Goal: Communication & Community: Connect with others

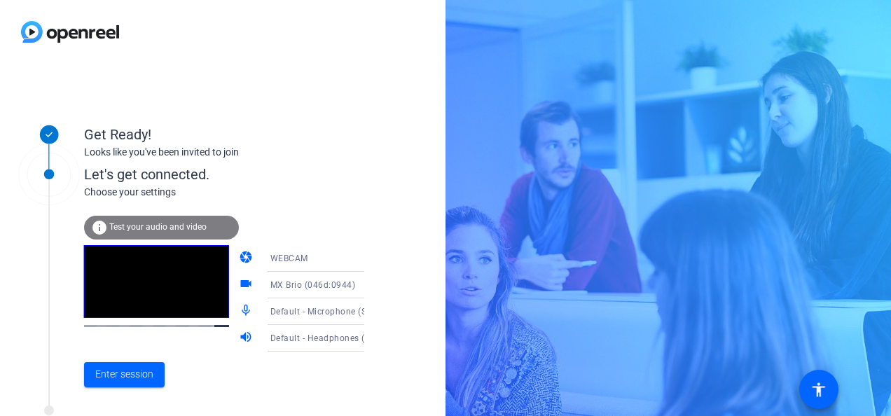
click at [273, 310] on span "Default - Microphone (Shure MV7+) (14ed:1019)" at bounding box center [368, 310] width 197 height 11
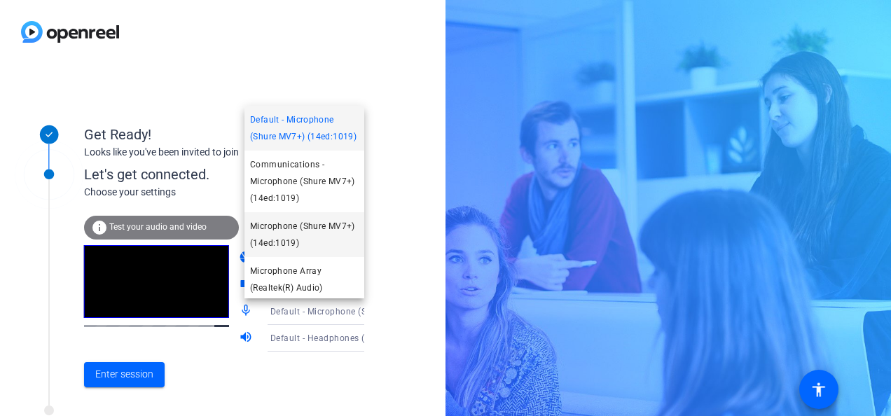
click at [273, 245] on span "Microphone (Shure MV7+) (14ed:1019)" at bounding box center [304, 235] width 109 height 34
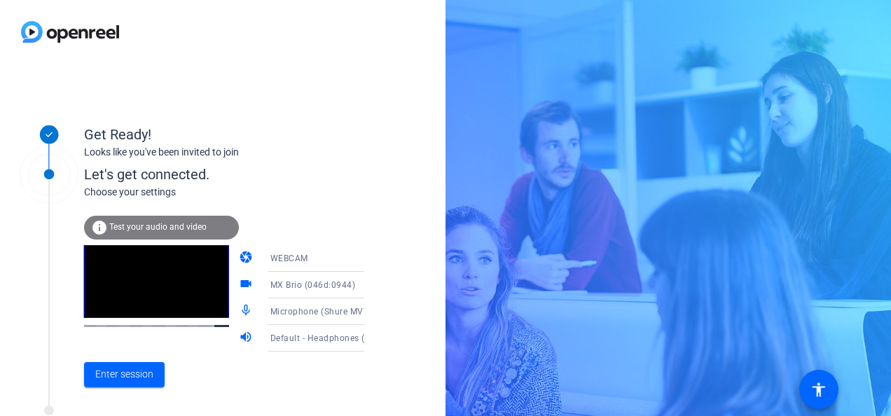
click at [370, 305] on icon at bounding box center [378, 311] width 17 height 17
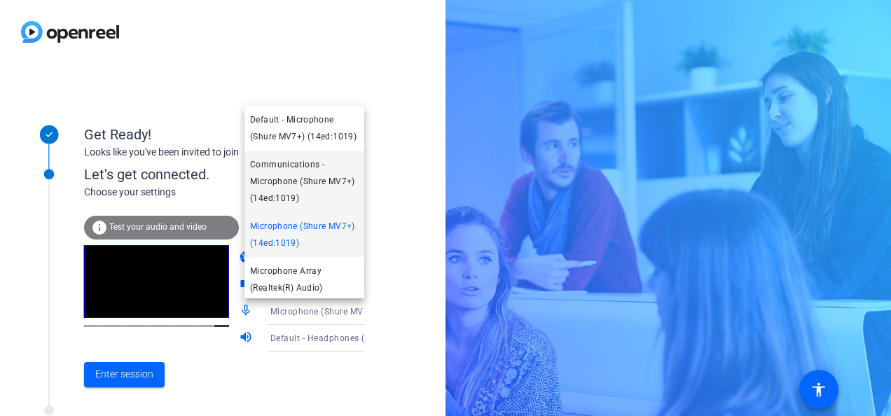
click at [294, 200] on span "Communications - Microphone (Shure MV7+) (14ed:1019)" at bounding box center [304, 181] width 109 height 50
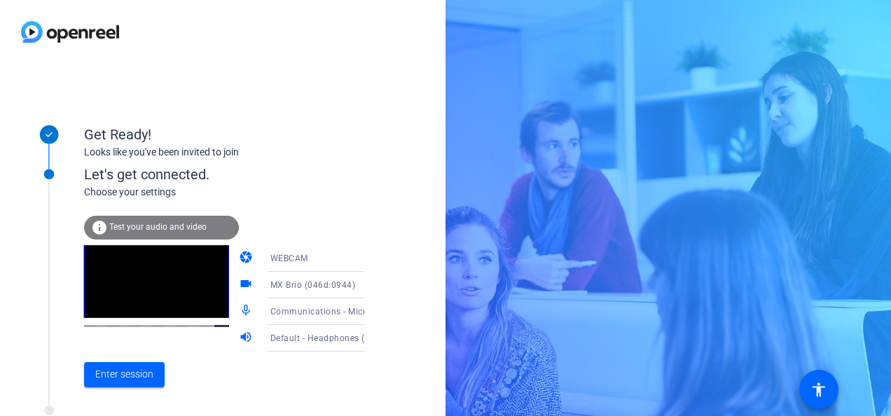
click at [370, 310] on icon at bounding box center [378, 311] width 17 height 17
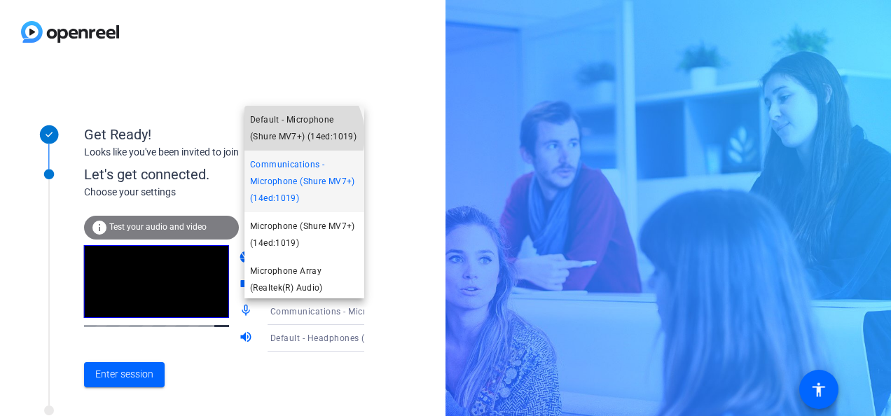
click at [293, 135] on span "Default - Microphone (Shure MV7+) (14ed:1019)" at bounding box center [304, 128] width 109 height 34
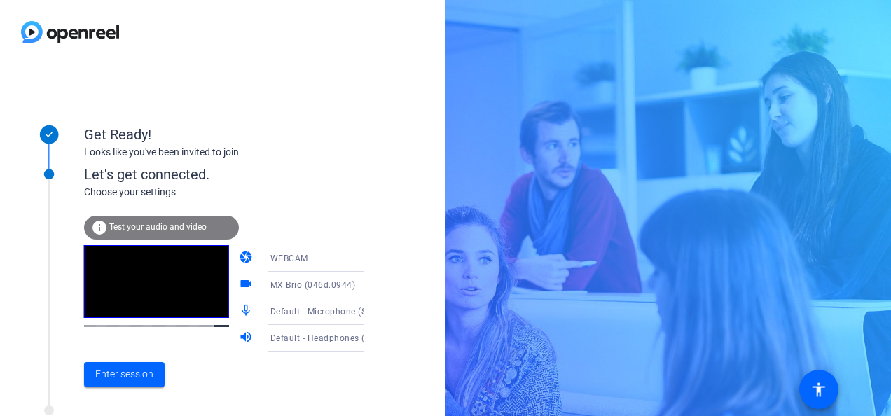
click at [313, 310] on span "Default - Microphone (Shure MV7+) (14ed:1019)" at bounding box center [368, 310] width 197 height 11
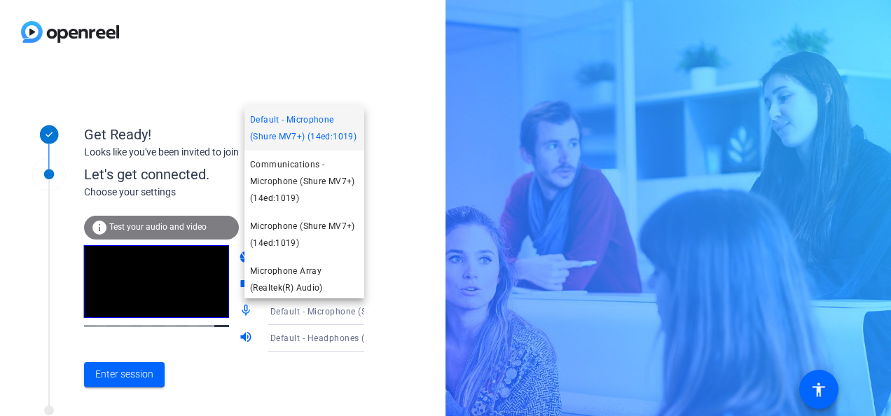
scroll to position [20, 0]
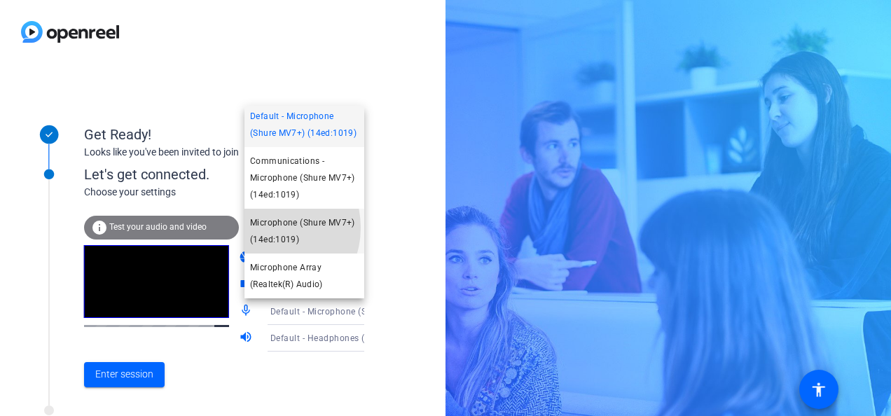
click at [263, 228] on span "Microphone (Shure MV7+) (14ed:1019)" at bounding box center [304, 231] width 109 height 34
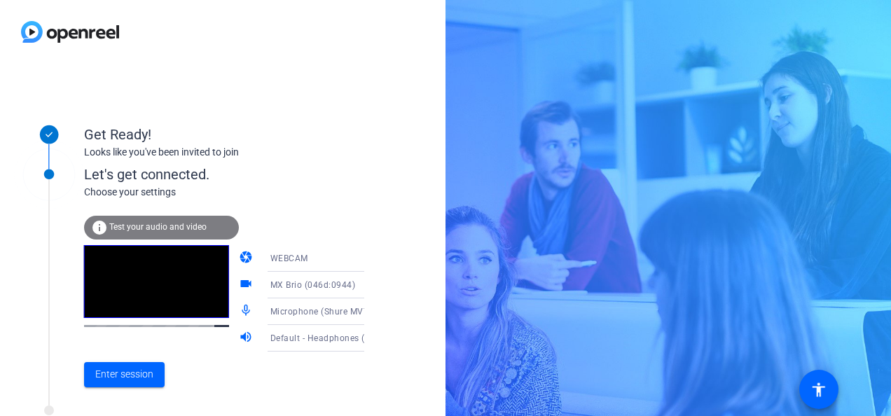
click at [169, 217] on div "info Test your audio and video" at bounding box center [161, 228] width 155 height 24
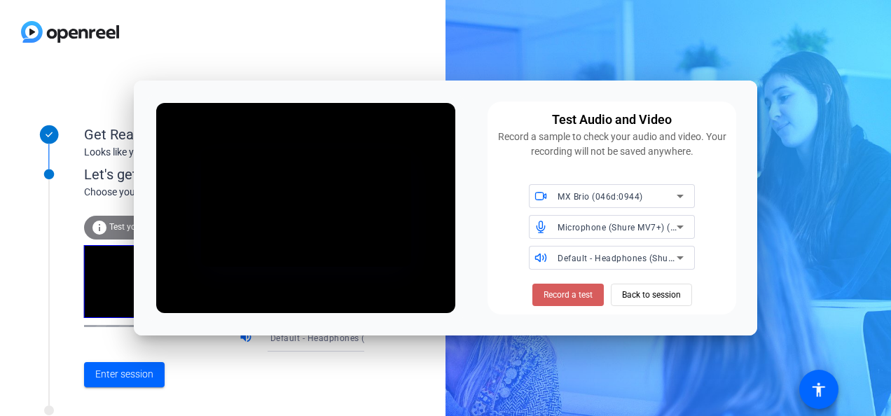
click at [576, 292] on span "Record a test" at bounding box center [568, 295] width 49 height 13
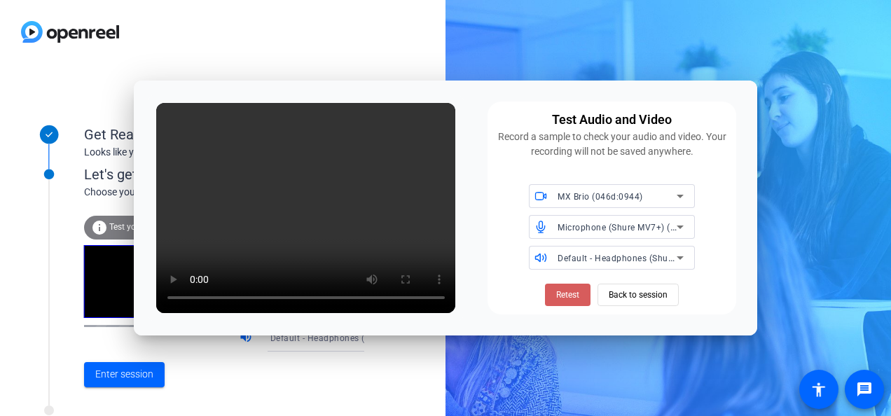
click at [556, 289] on span "Retest" at bounding box center [567, 295] width 23 height 13
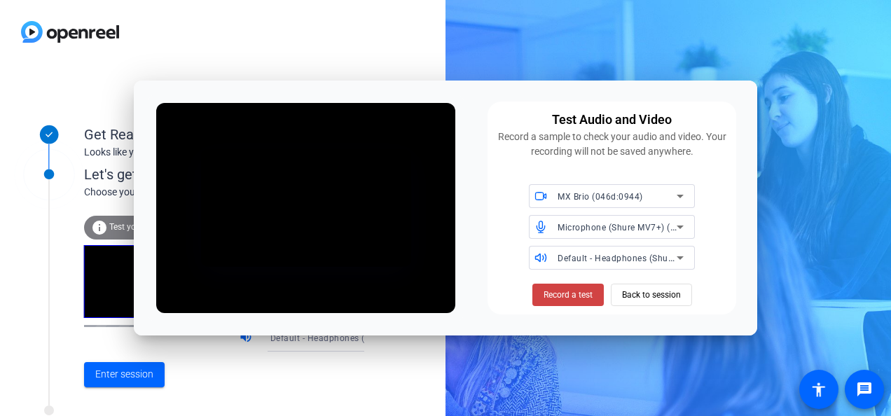
click at [556, 289] on span "Record a test" at bounding box center [568, 295] width 49 height 13
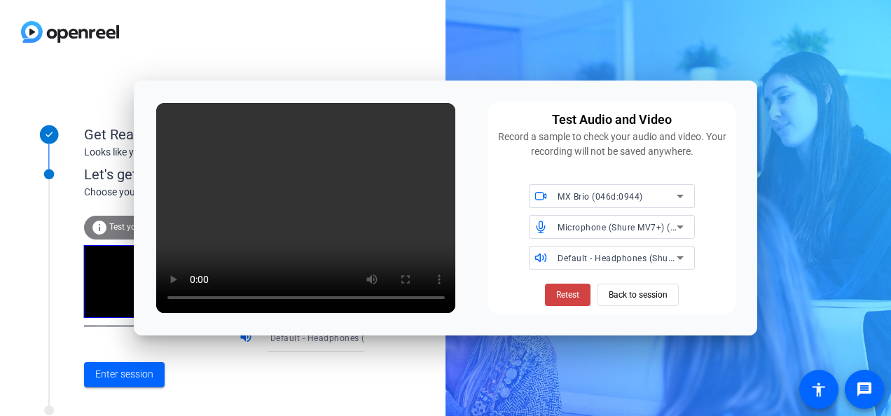
click at [345, 156] on video at bounding box center [306, 208] width 300 height 210
click at [680, 259] on icon at bounding box center [680, 258] width 7 height 4
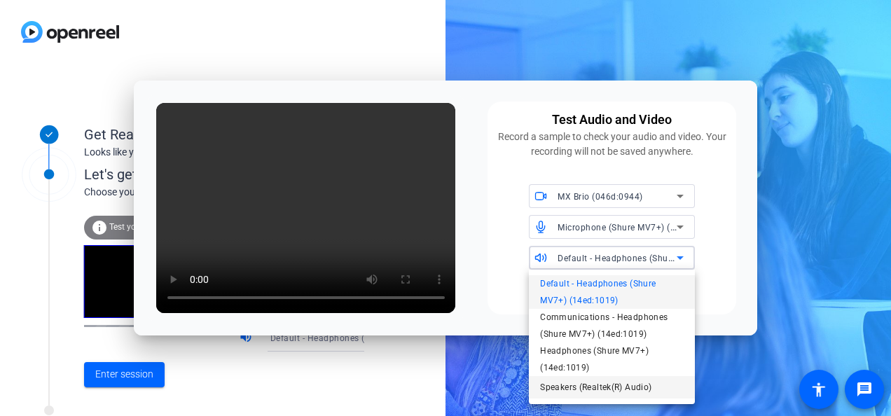
click at [636, 387] on span "Speakers (Realtek(R) Audio)" at bounding box center [595, 387] width 111 height 17
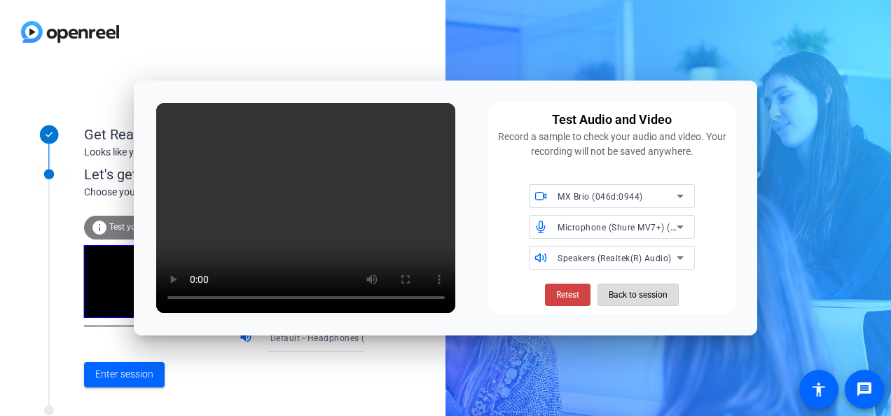
click at [638, 298] on span "Back to session" at bounding box center [638, 295] width 59 height 27
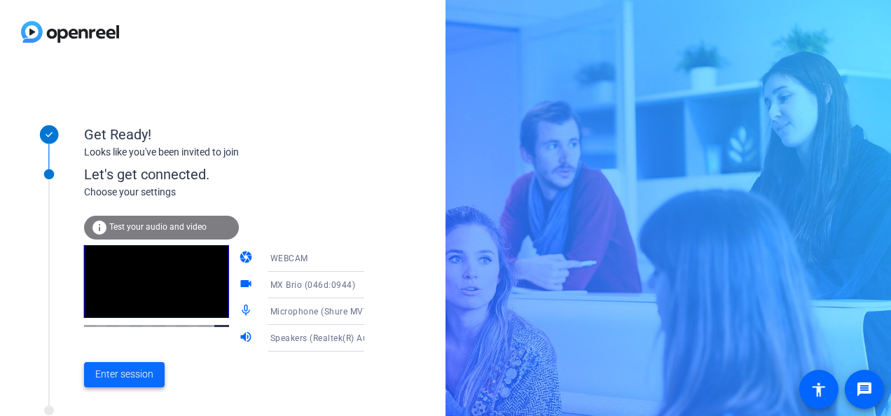
click at [130, 368] on span "Enter session" at bounding box center [124, 374] width 58 height 15
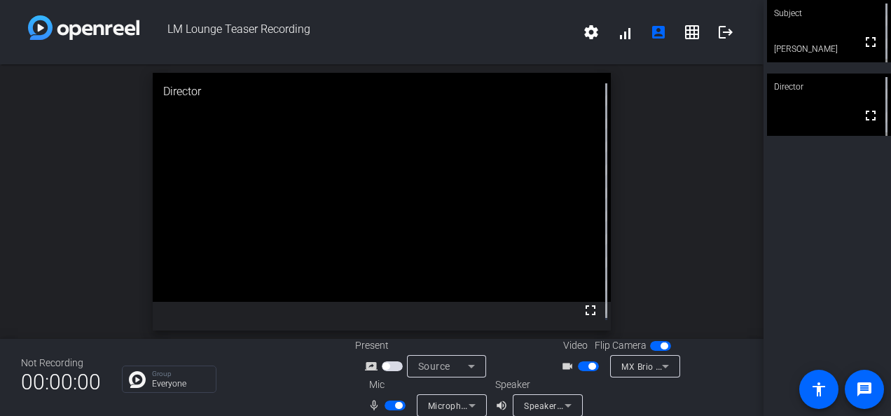
click at [130, 368] on div "Group Everyone" at bounding box center [169, 379] width 95 height 27
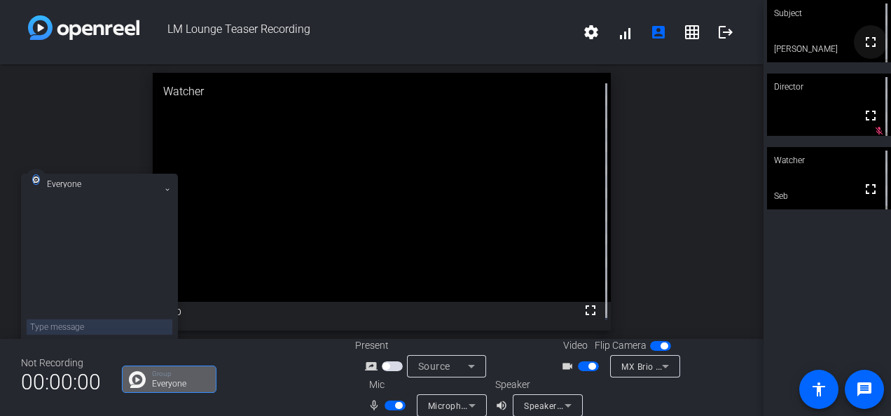
click at [863, 41] on mat-icon "fullscreen" at bounding box center [871, 42] width 17 height 17
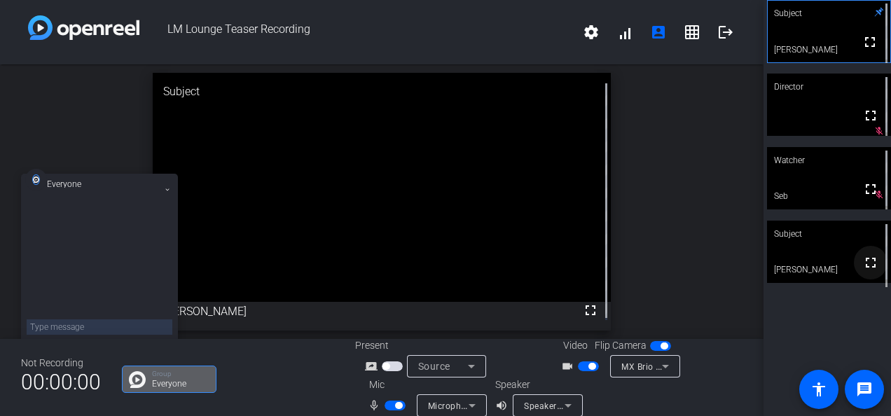
click at [863, 269] on mat-icon "fullscreen" at bounding box center [871, 262] width 17 height 17
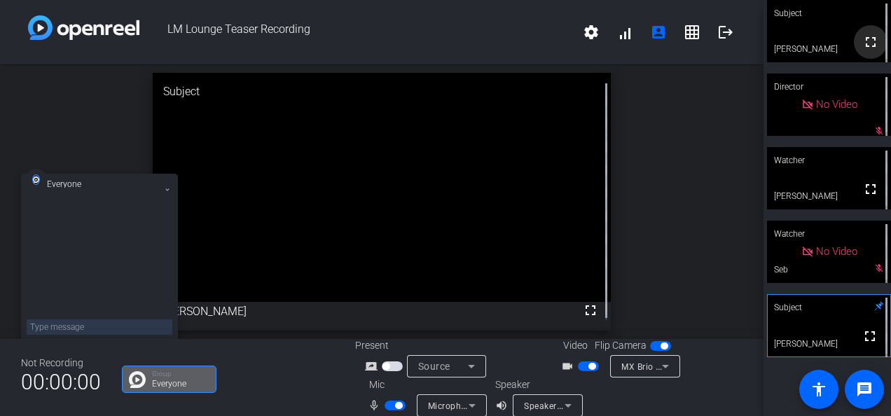
click at [866, 48] on mat-icon "fullscreen" at bounding box center [871, 42] width 17 height 17
